Goal: Share content: Share content

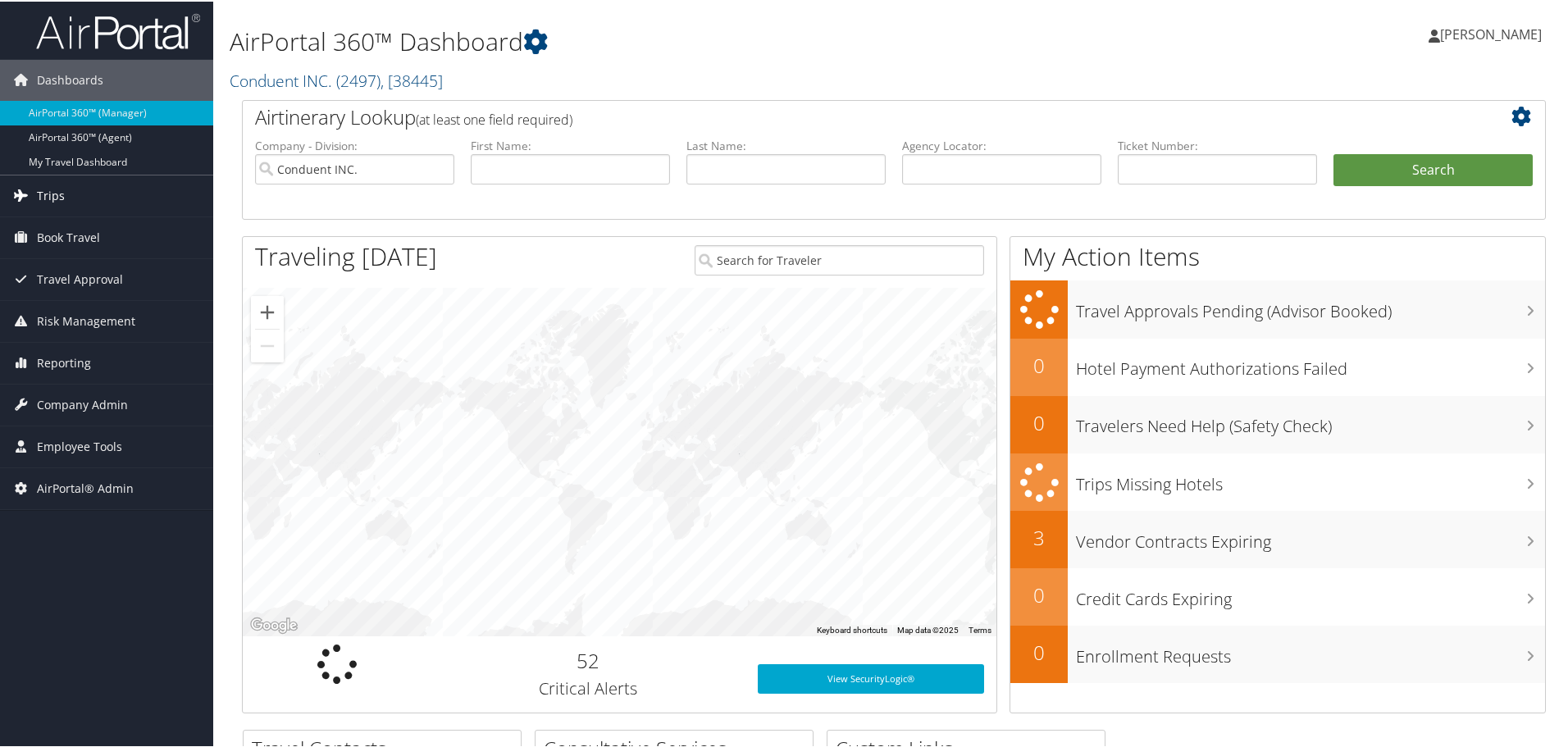
click at [45, 187] on span "Trips" at bounding box center [50, 195] width 28 height 41
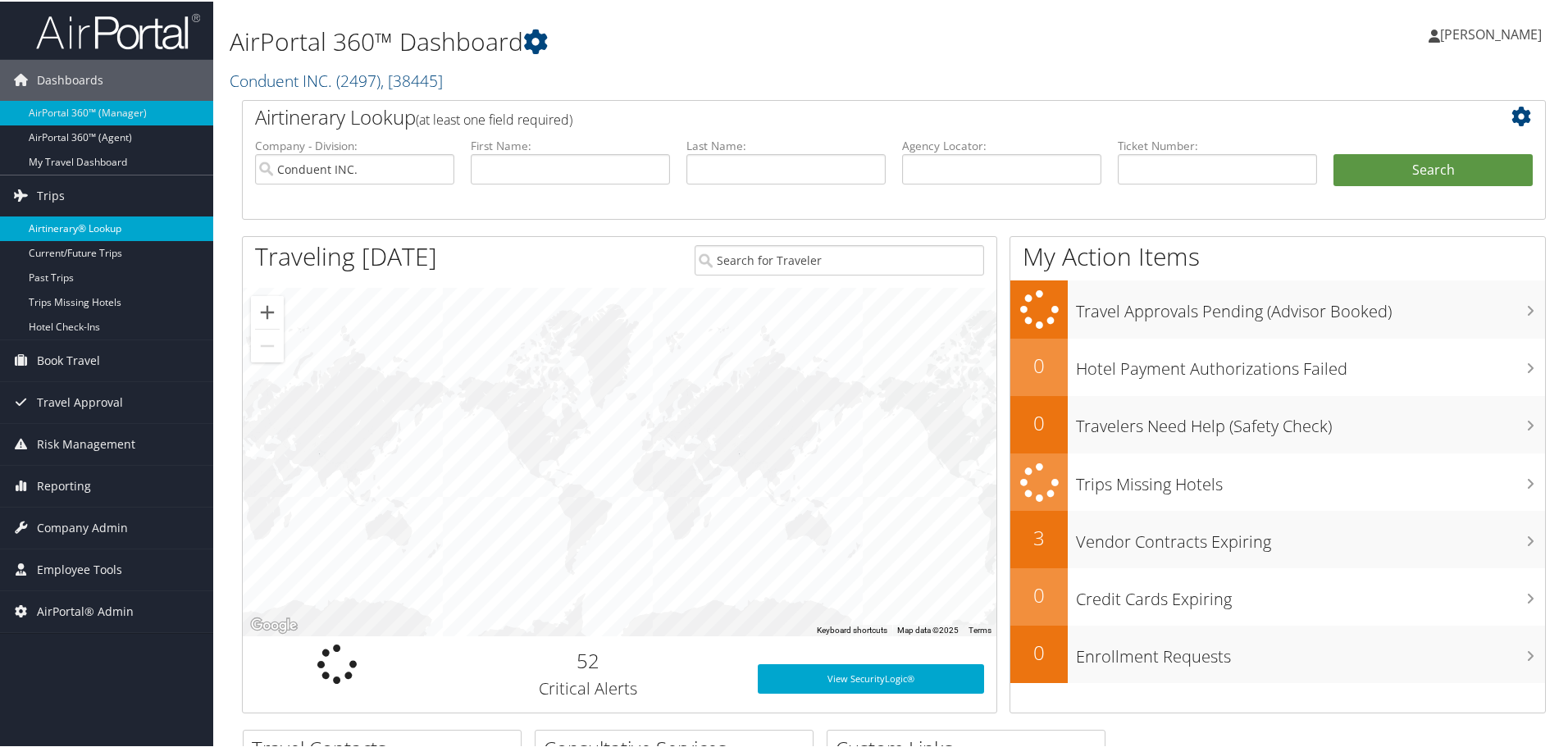
click at [59, 217] on link "Airtinerary® Lookup" at bounding box center [106, 227] width 213 height 25
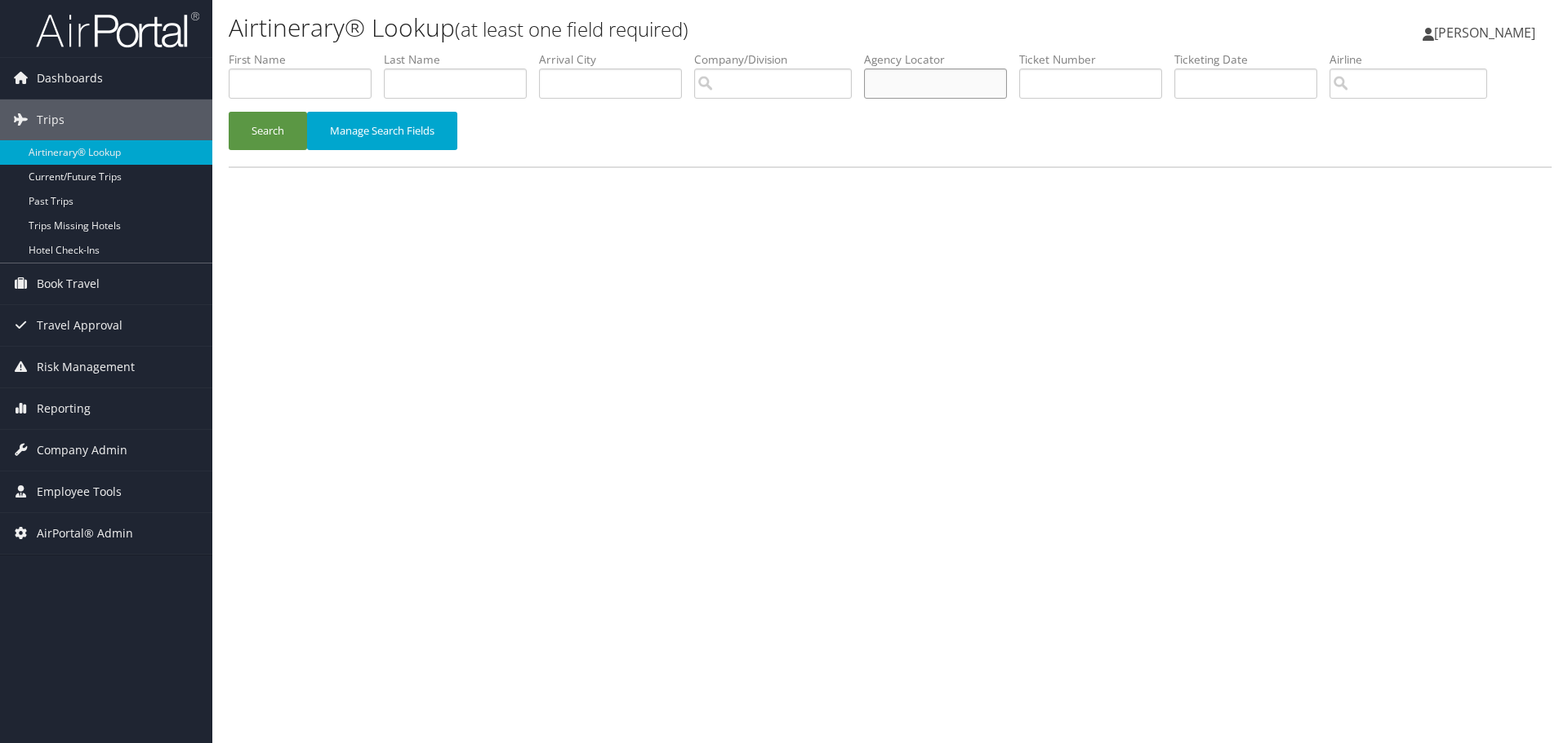
click at [895, 85] on input "text" at bounding box center [935, 84] width 143 height 30
type input "cx85s5"
click at [275, 124] on button "Search" at bounding box center [267, 130] width 79 height 38
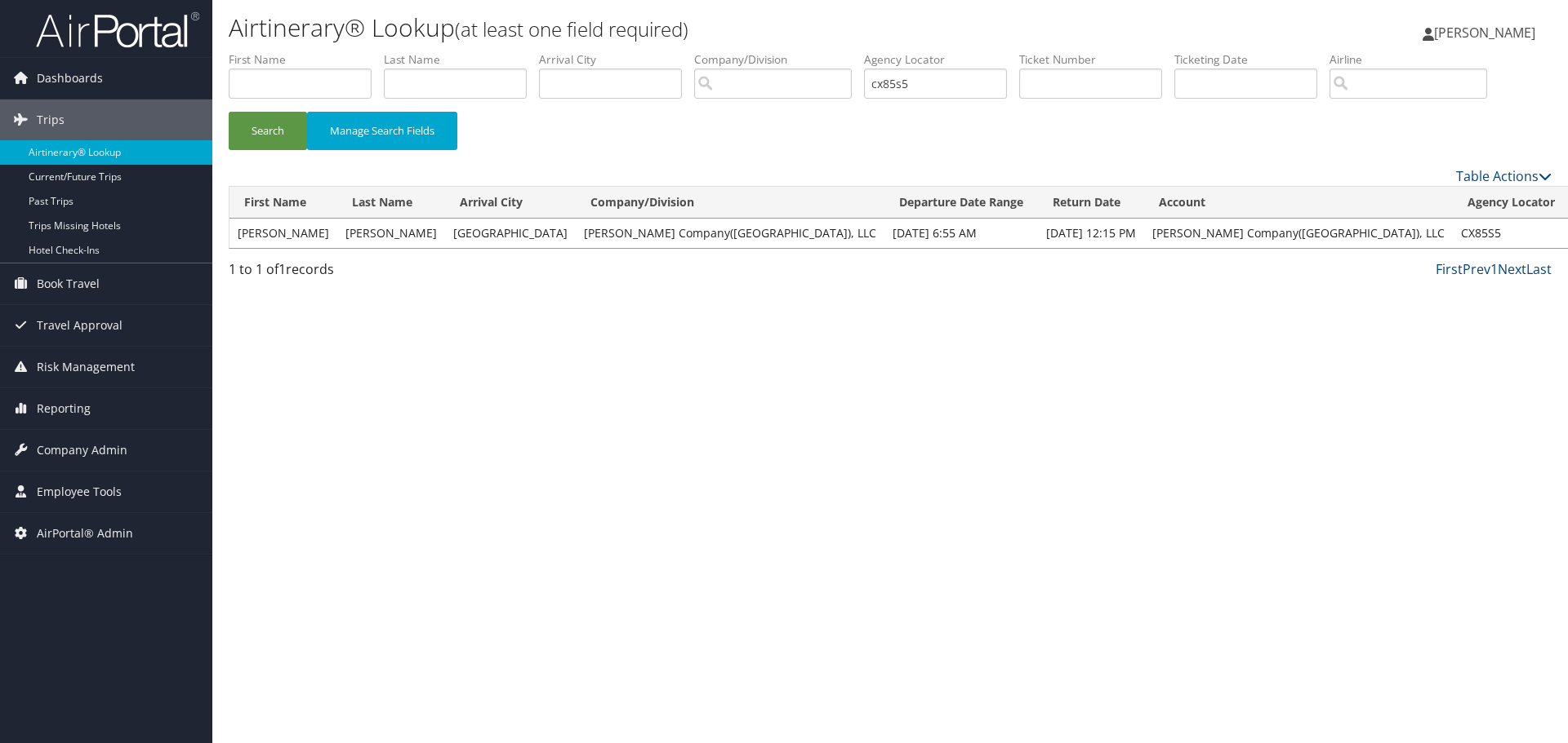
click at [1567, 229] on link "View" at bounding box center [1590, 232] width 25 height 15
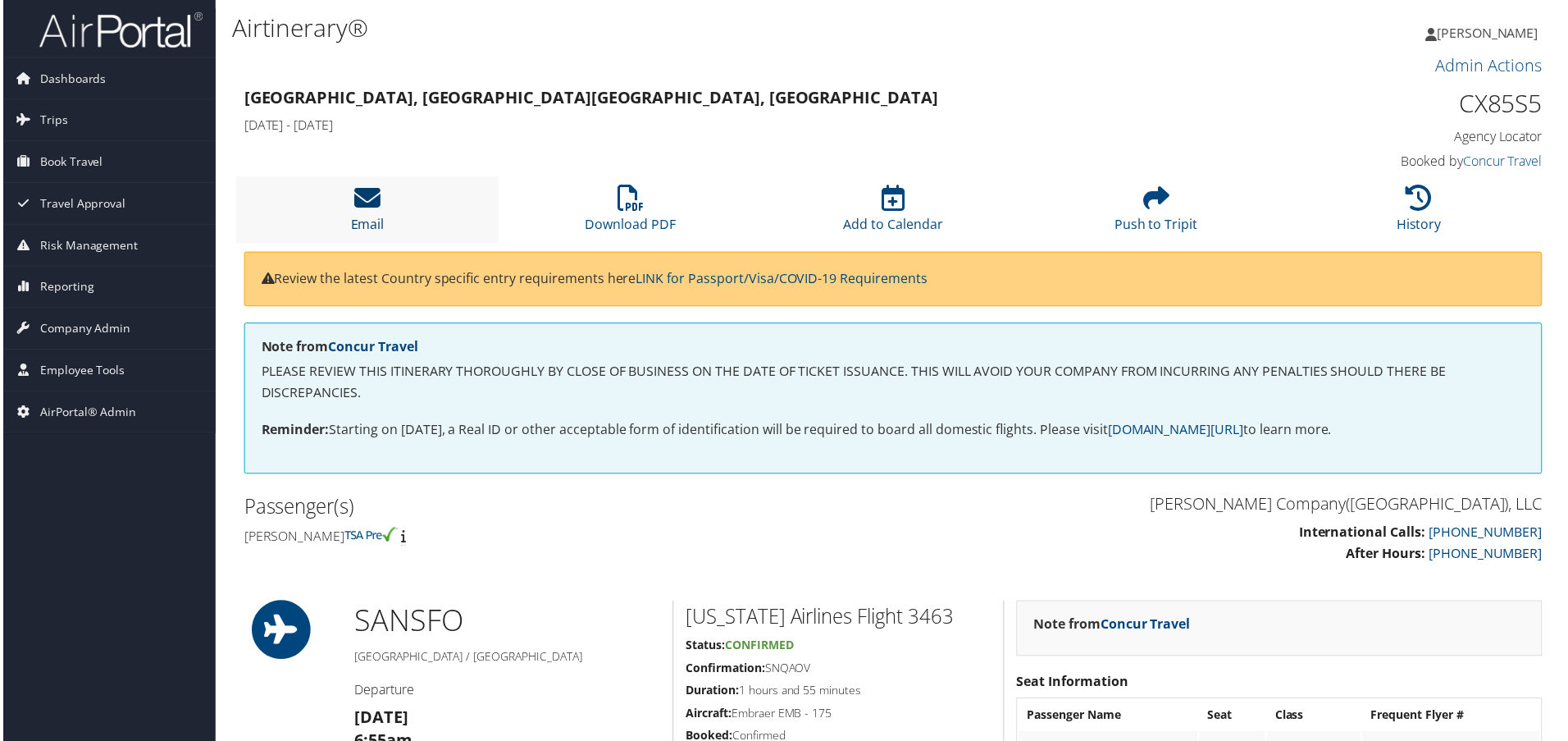
click at [377, 201] on icon at bounding box center [365, 198] width 26 height 26
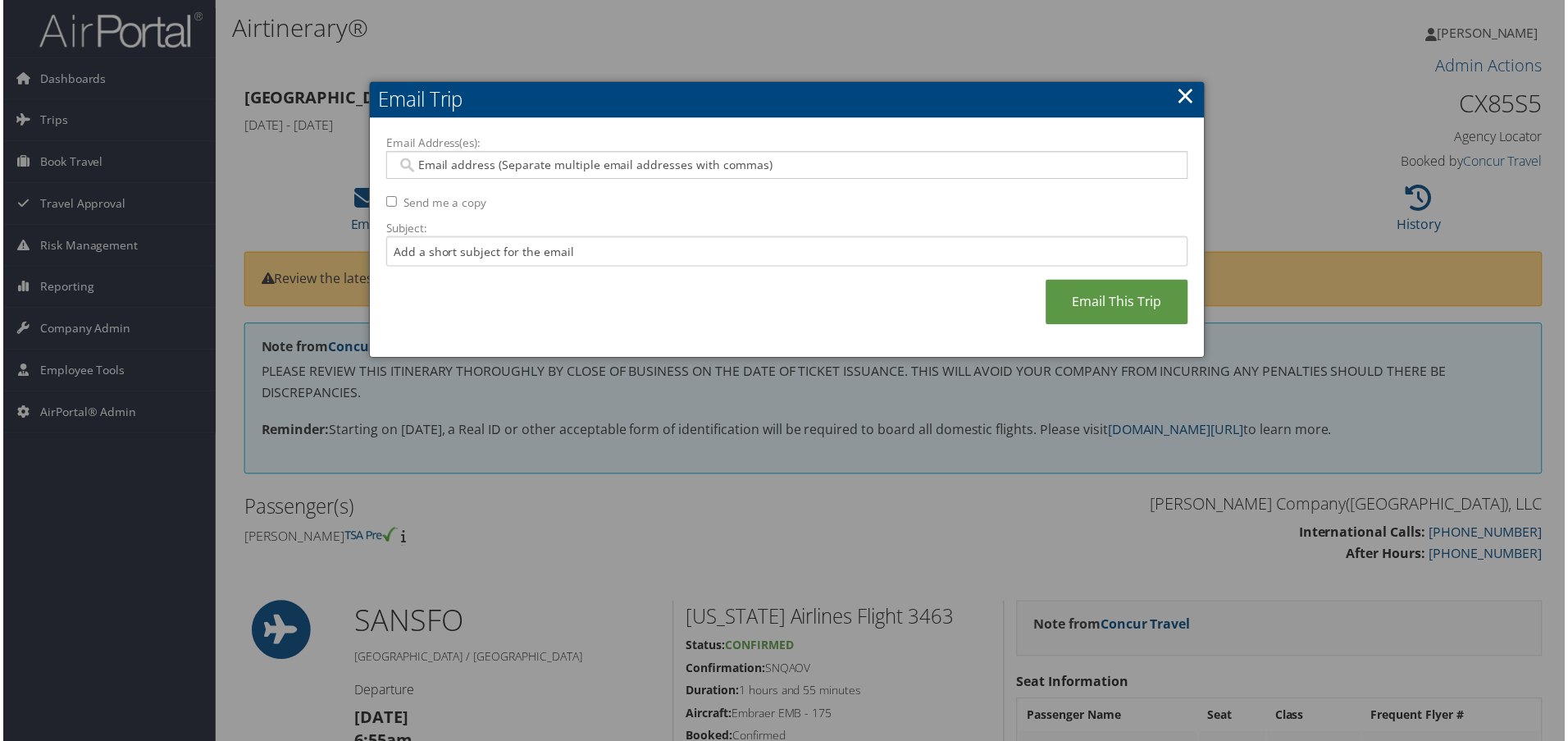
click at [430, 160] on input "Email Address(es):" at bounding box center [787, 165] width 783 height 16
paste input "KEN.PEREZ@NIELSEN.COM"
type input "KEN.PEREZ@NIELSEN.COM"
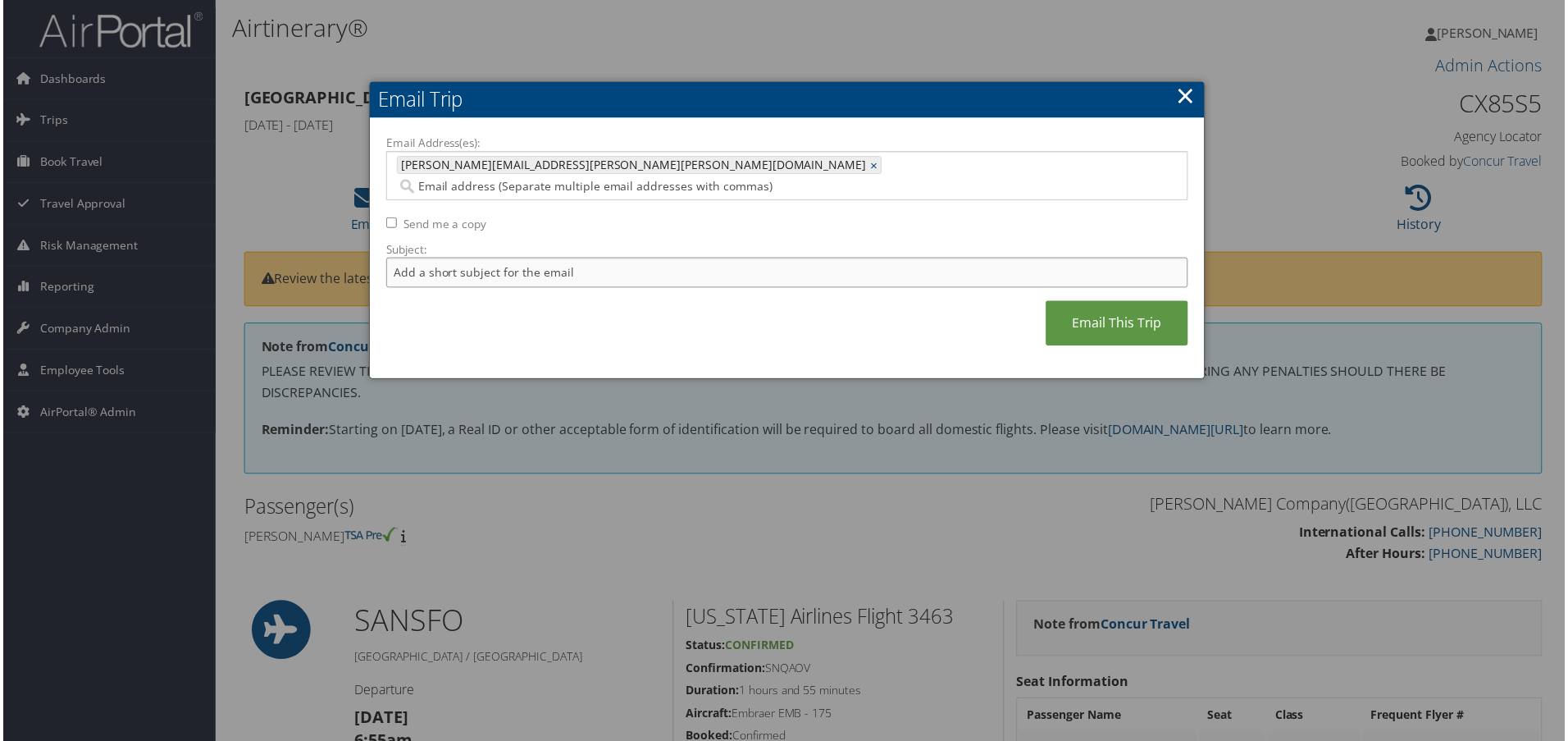
click at [439, 258] on input "Subject:" at bounding box center [787, 274] width 805 height 31
type input "Trip Starting 31OCT25"
click at [1074, 302] on link "Email This Trip" at bounding box center [1119, 324] width 143 height 45
